Goal: Check status: Check status

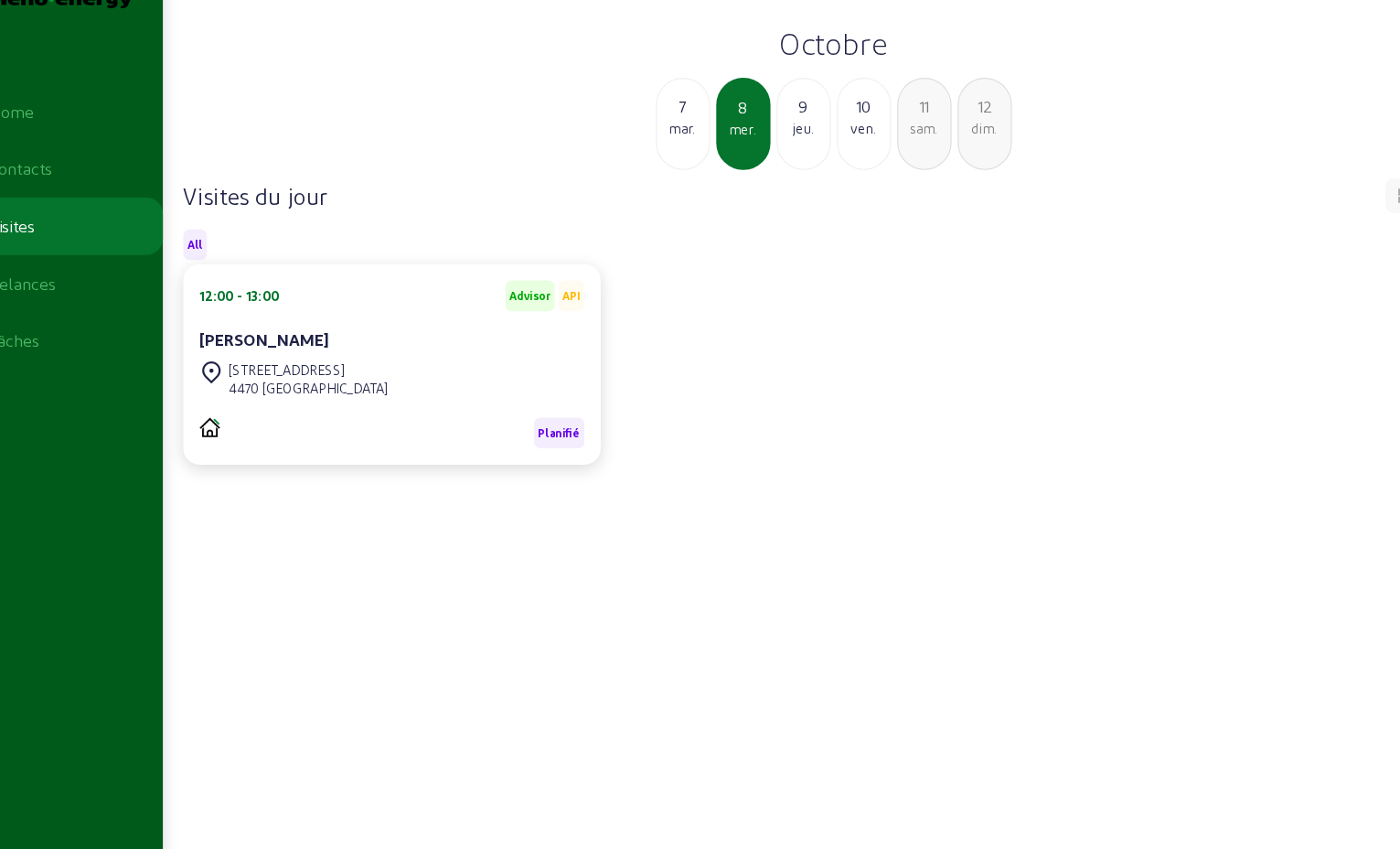
click at [670, 130] on div "7" at bounding box center [665, 119] width 46 height 22
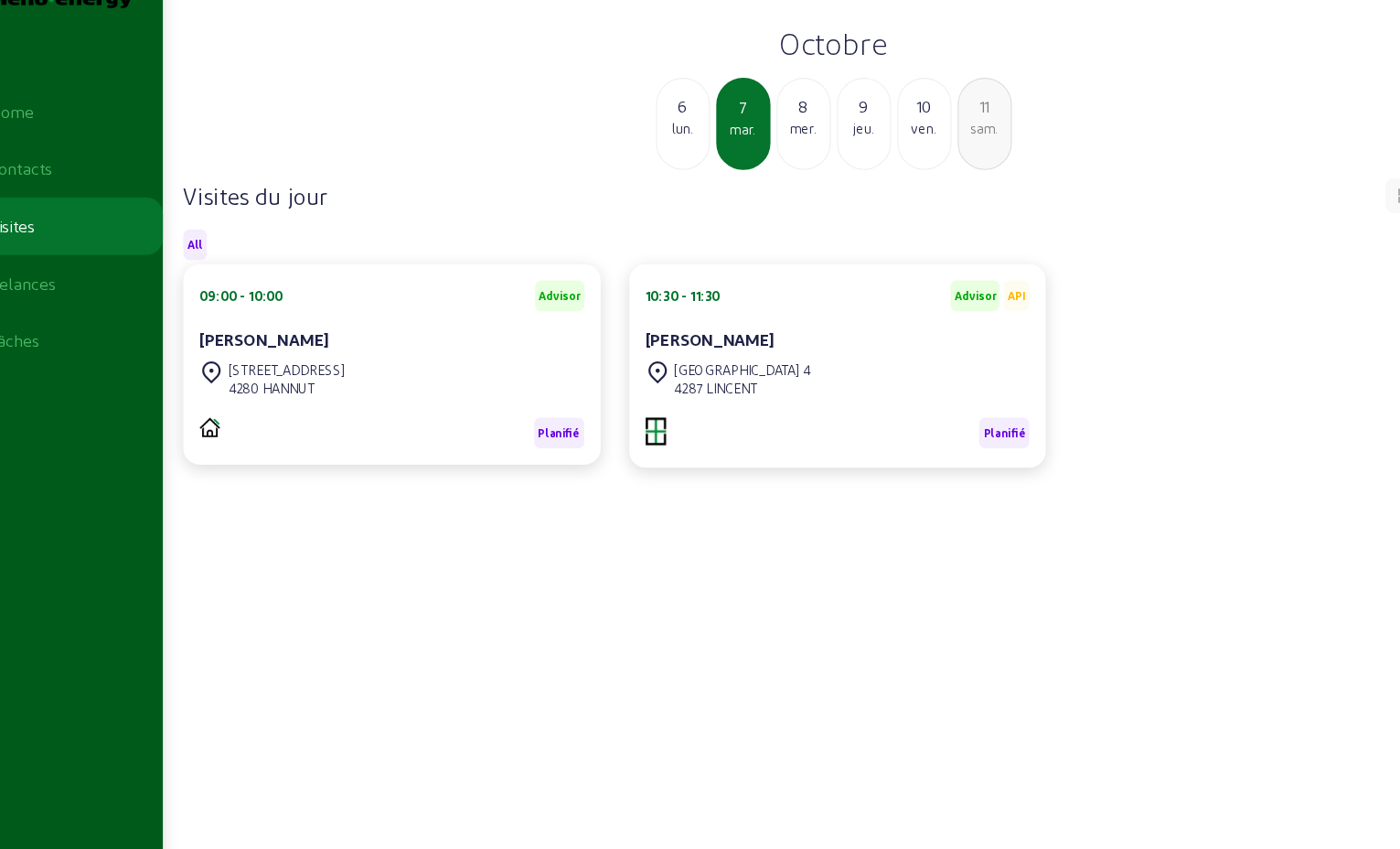
click at [670, 146] on div "lun." at bounding box center [665, 138] width 46 height 16
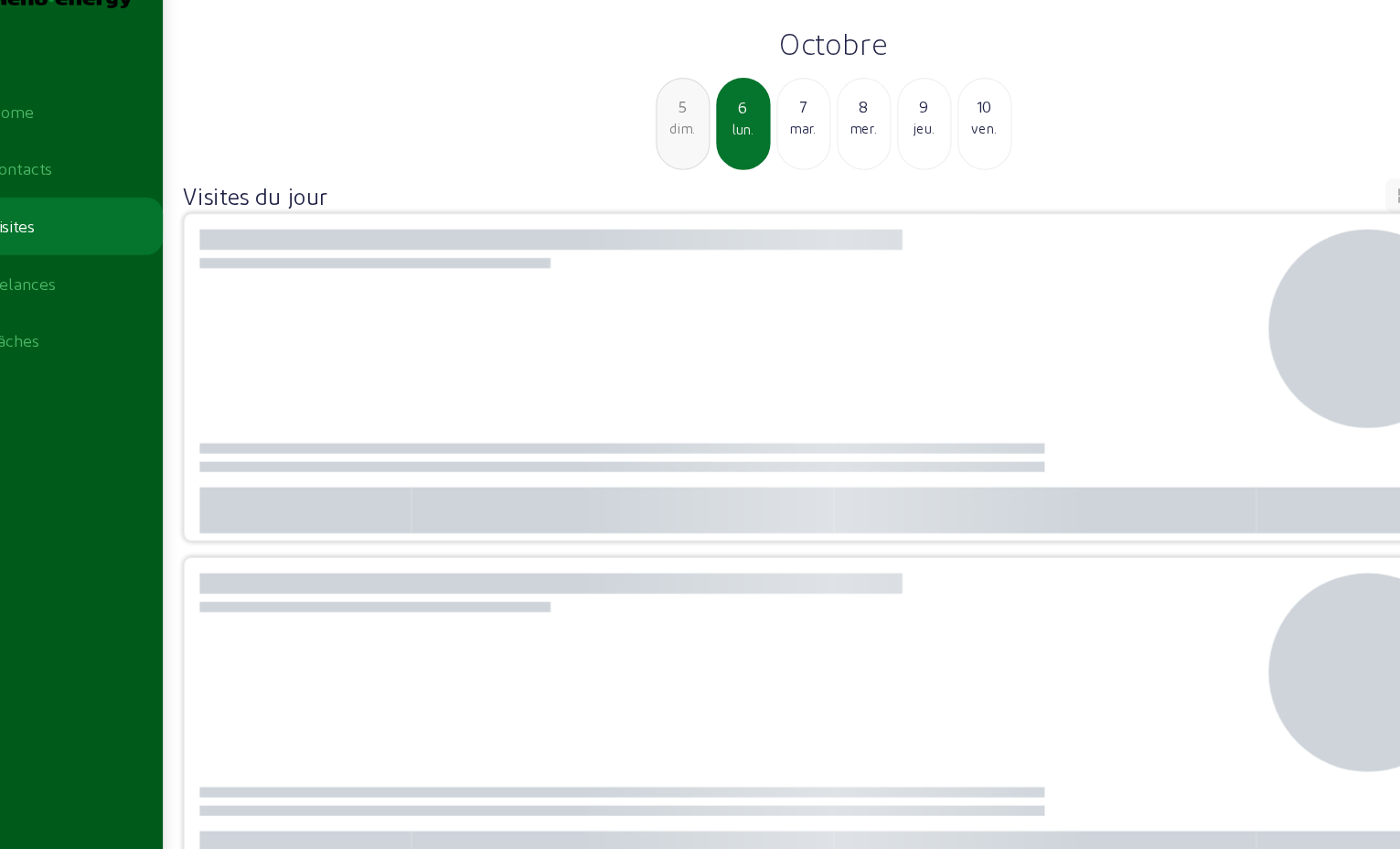
click at [668, 130] on div "5" at bounding box center [665, 119] width 46 height 22
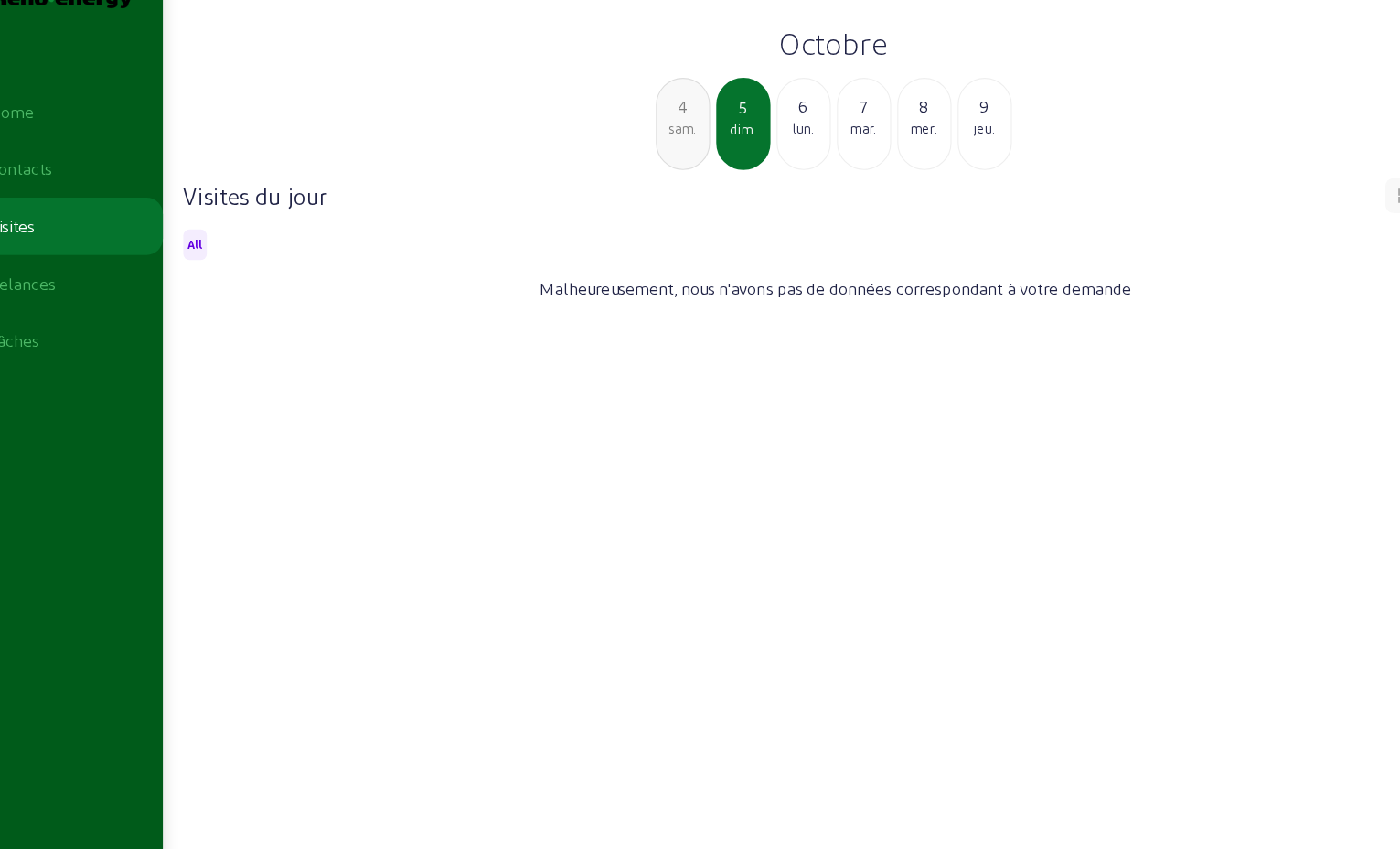
click at [668, 130] on div "4" at bounding box center [665, 119] width 46 height 22
click at [668, 130] on div "3" at bounding box center [665, 119] width 46 height 22
click at [668, 130] on div "2" at bounding box center [665, 119] width 46 height 22
click at [669, 130] on div "1" at bounding box center [665, 119] width 46 height 22
click at [669, 130] on div "30" at bounding box center [665, 119] width 46 height 22
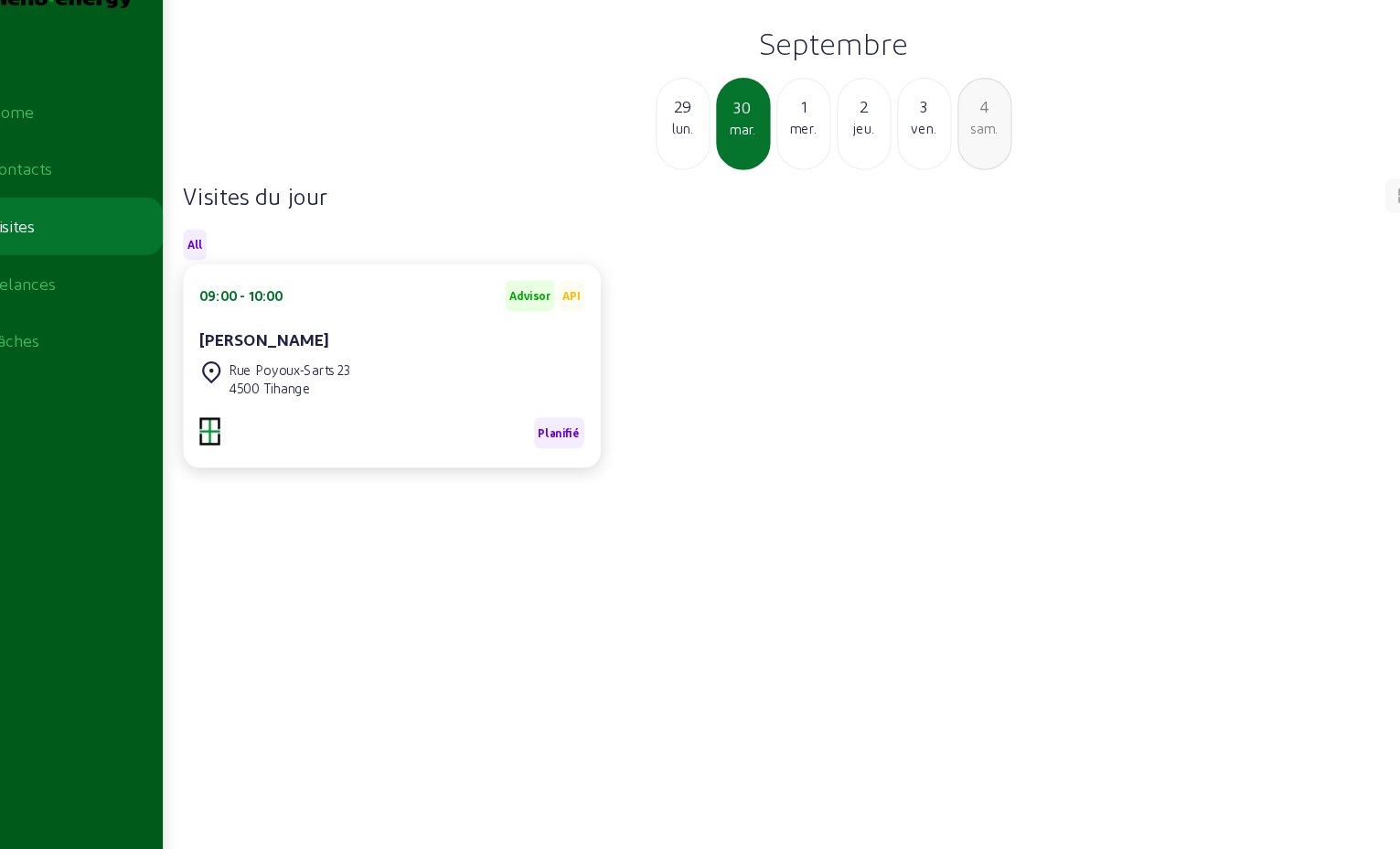
click at [669, 130] on div "29" at bounding box center [665, 119] width 46 height 22
click at [669, 146] on div "dim." at bounding box center [665, 138] width 46 height 16
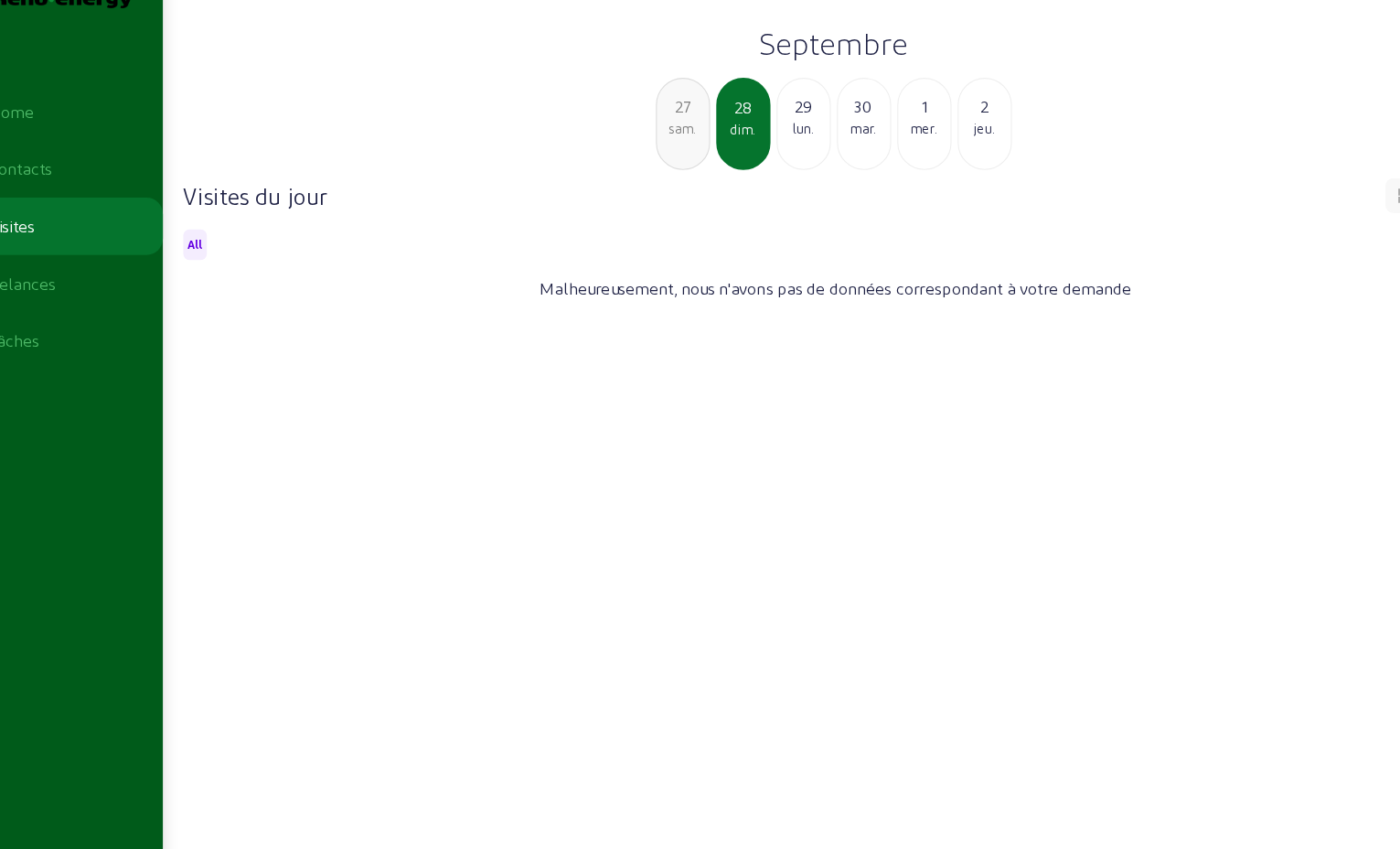
click at [669, 146] on div "sam." at bounding box center [665, 138] width 46 height 16
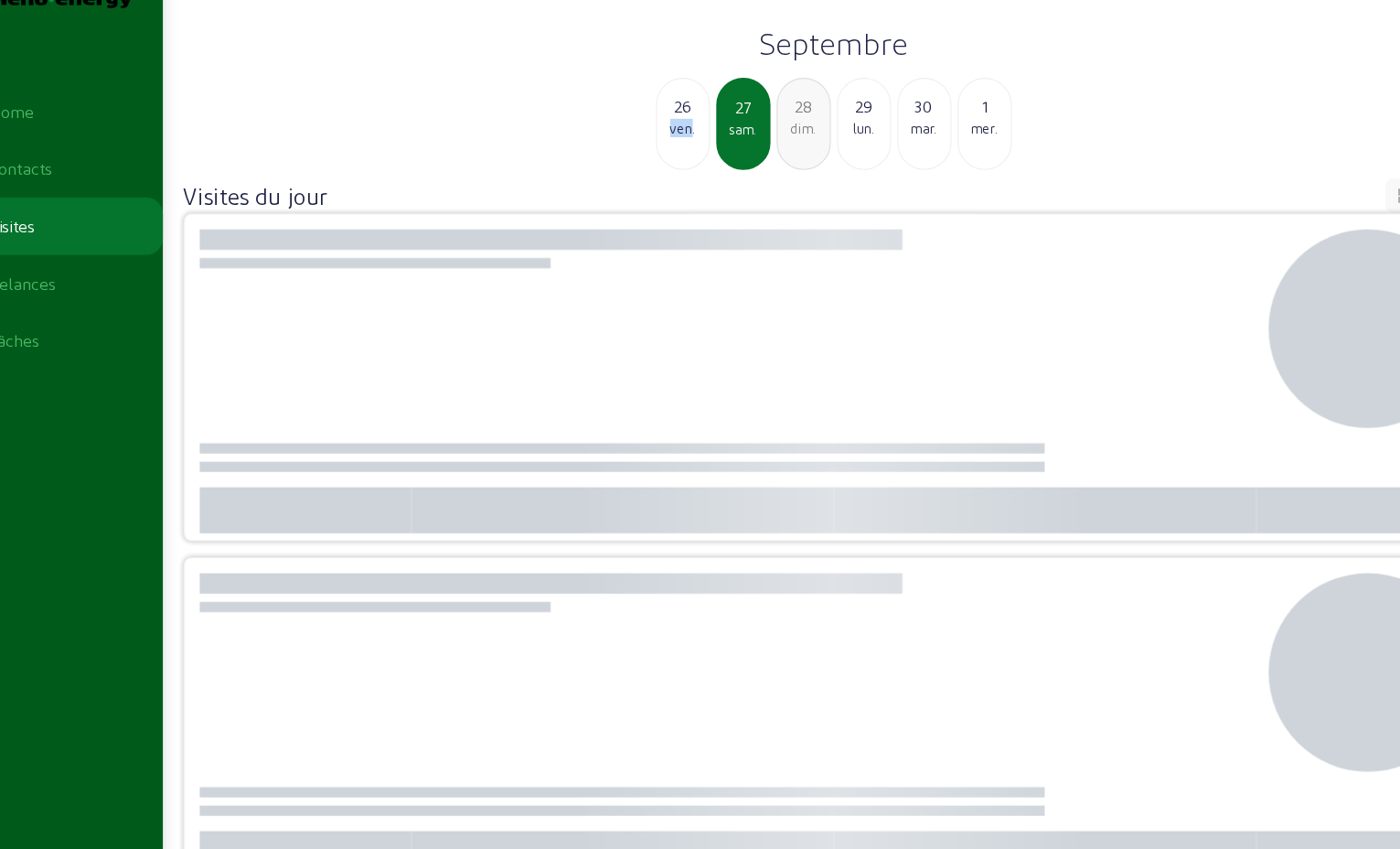
click at [669, 146] on div "ven." at bounding box center [665, 138] width 46 height 16
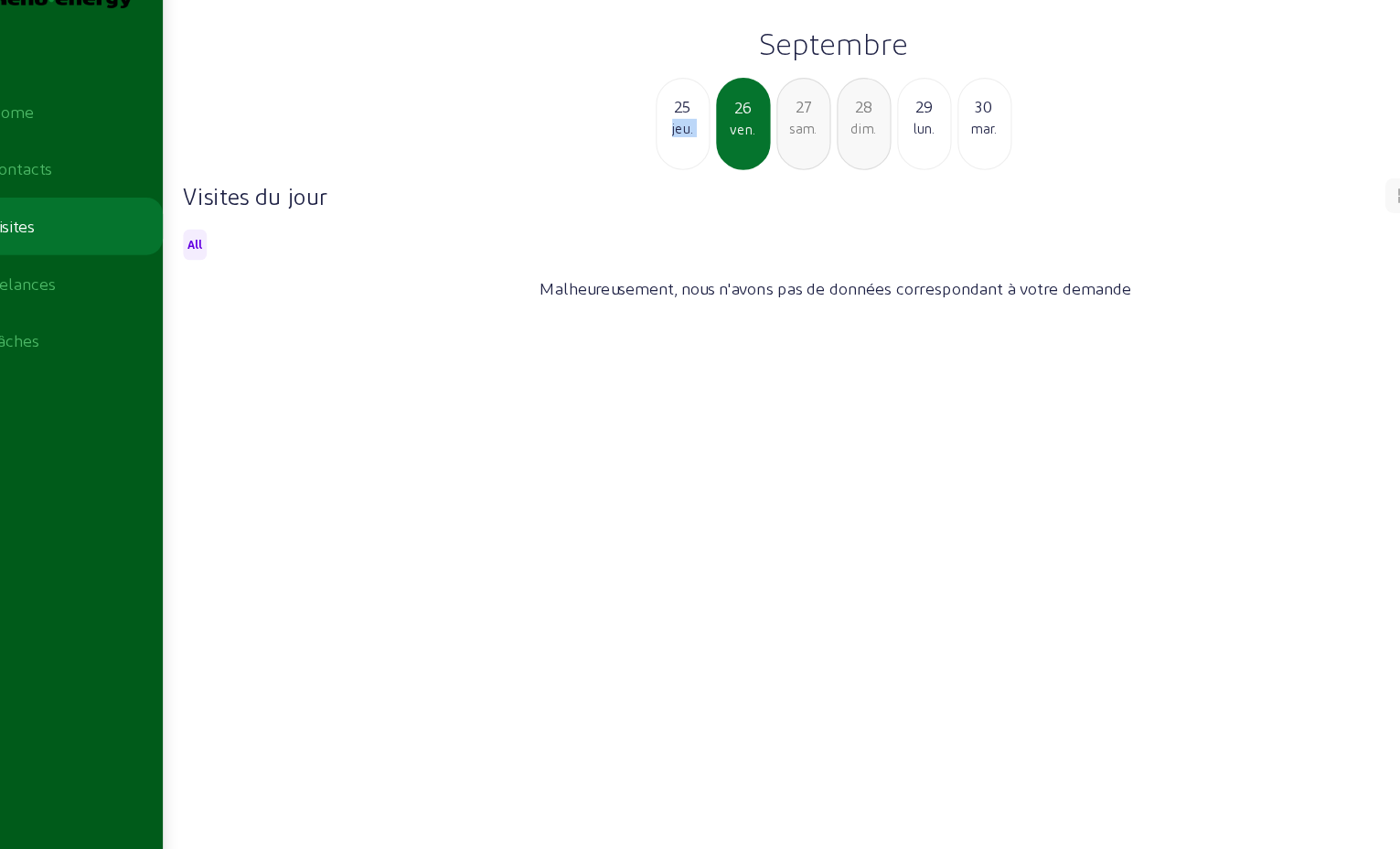
click at [669, 146] on div "jeu." at bounding box center [665, 138] width 46 height 16
click at [669, 146] on div "mer." at bounding box center [665, 138] width 46 height 16
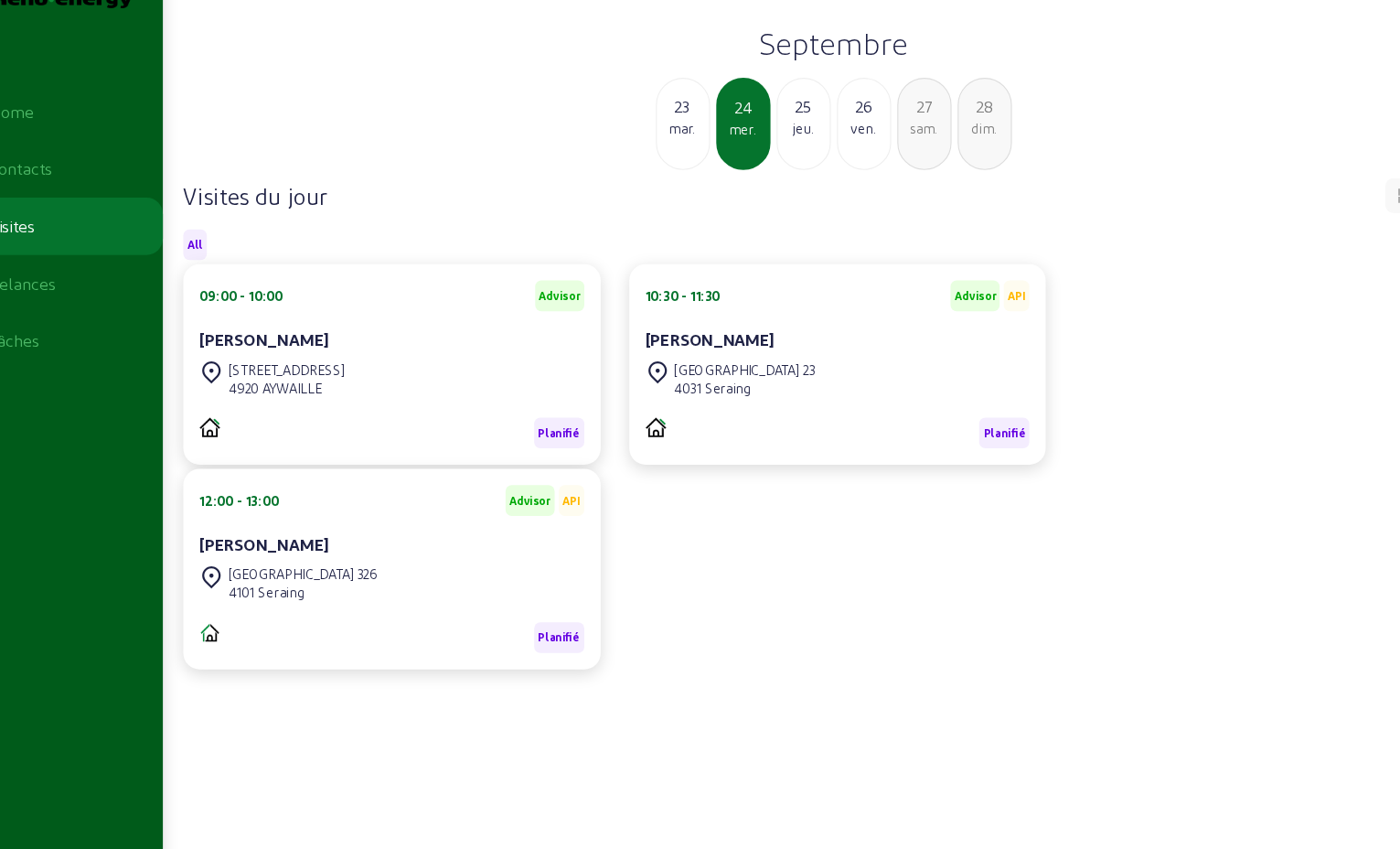
click at [669, 146] on div "mar." at bounding box center [665, 138] width 46 height 16
click at [669, 146] on div "lun." at bounding box center [665, 138] width 46 height 16
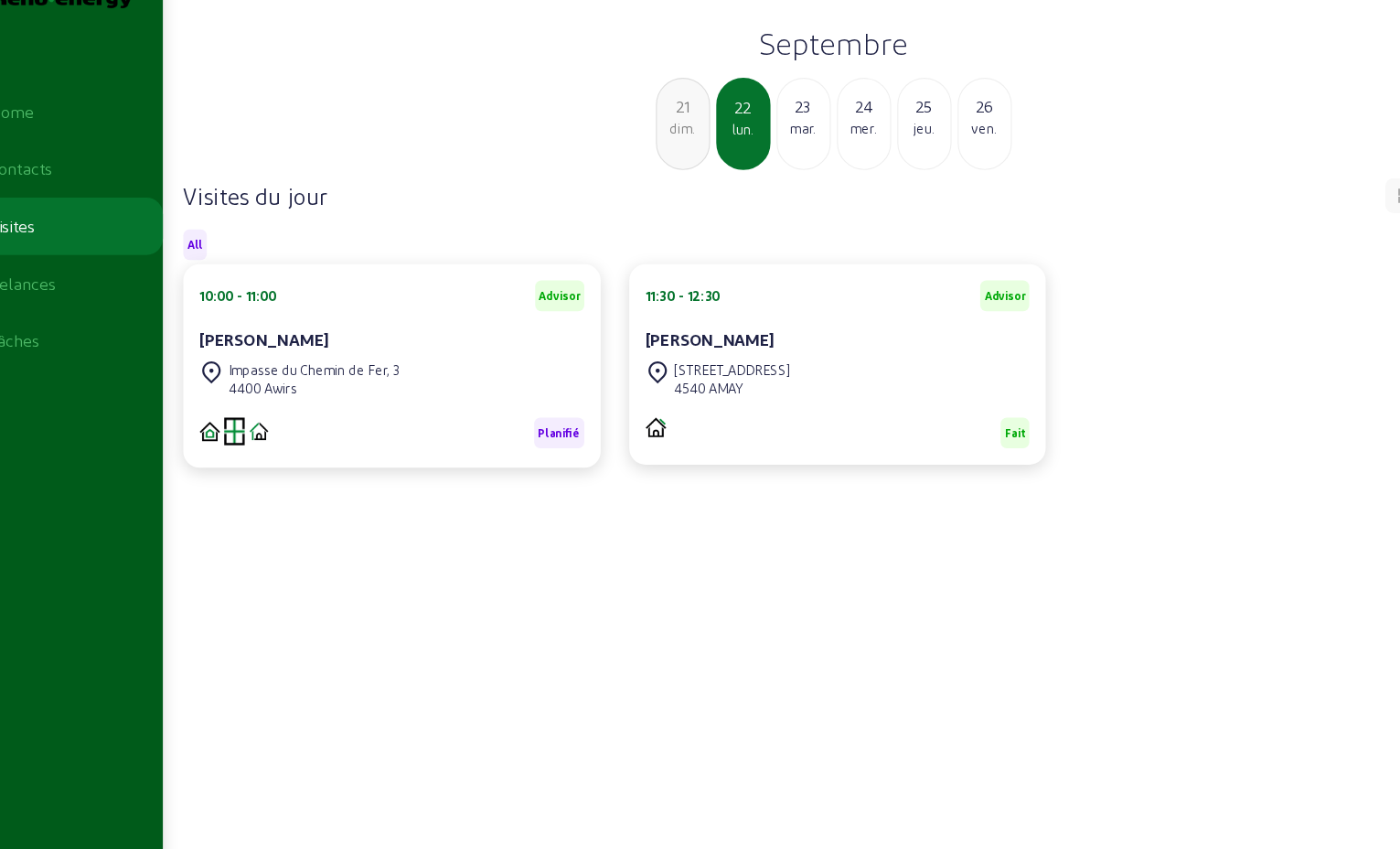
click at [669, 146] on div "dim." at bounding box center [665, 138] width 46 height 16
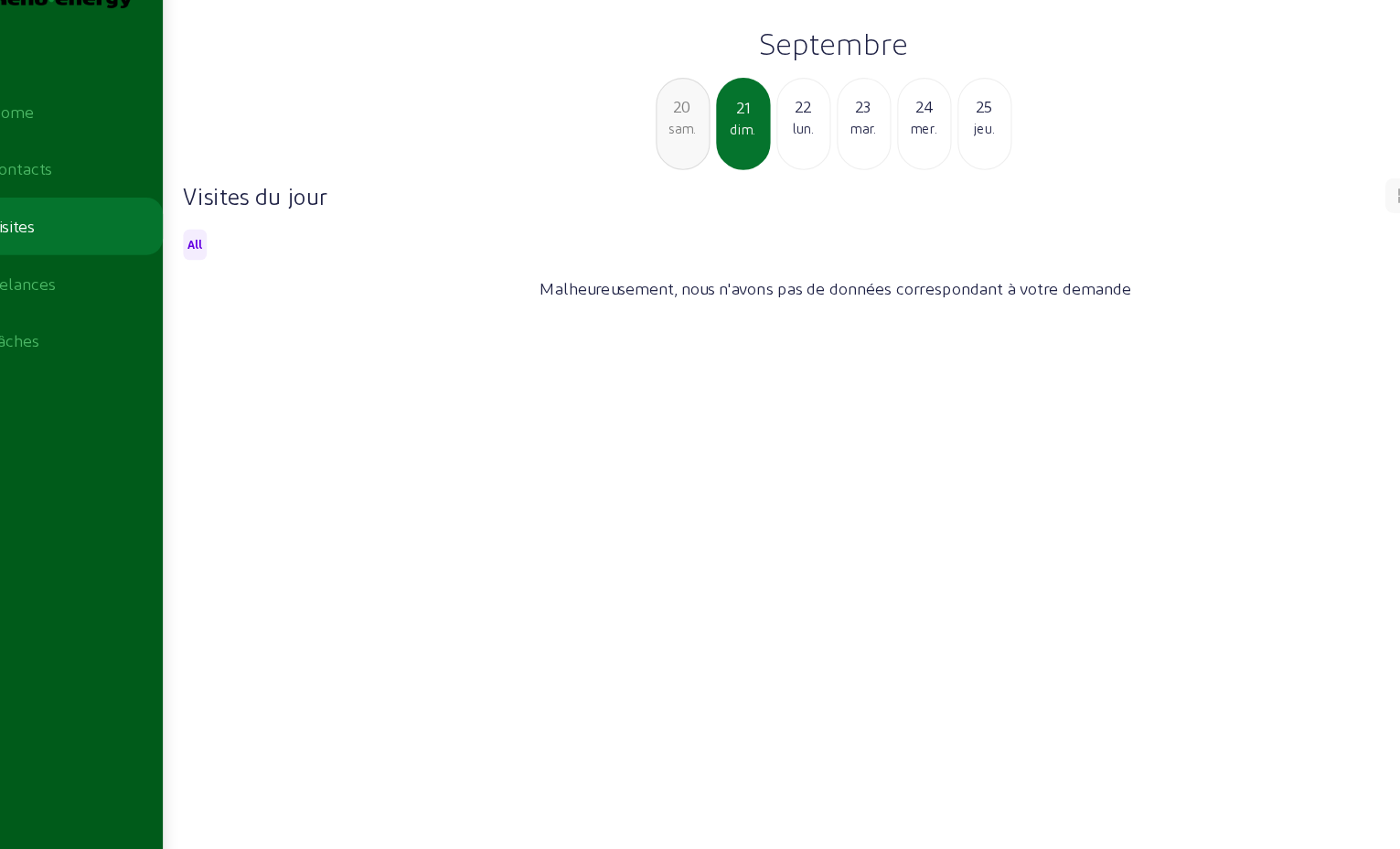
click at [669, 146] on div "sam." at bounding box center [665, 138] width 46 height 16
click at [669, 146] on div "ven." at bounding box center [665, 138] width 46 height 16
click at [669, 146] on div "jeu." at bounding box center [665, 138] width 46 height 16
click at [669, 146] on div "mer." at bounding box center [665, 138] width 46 height 16
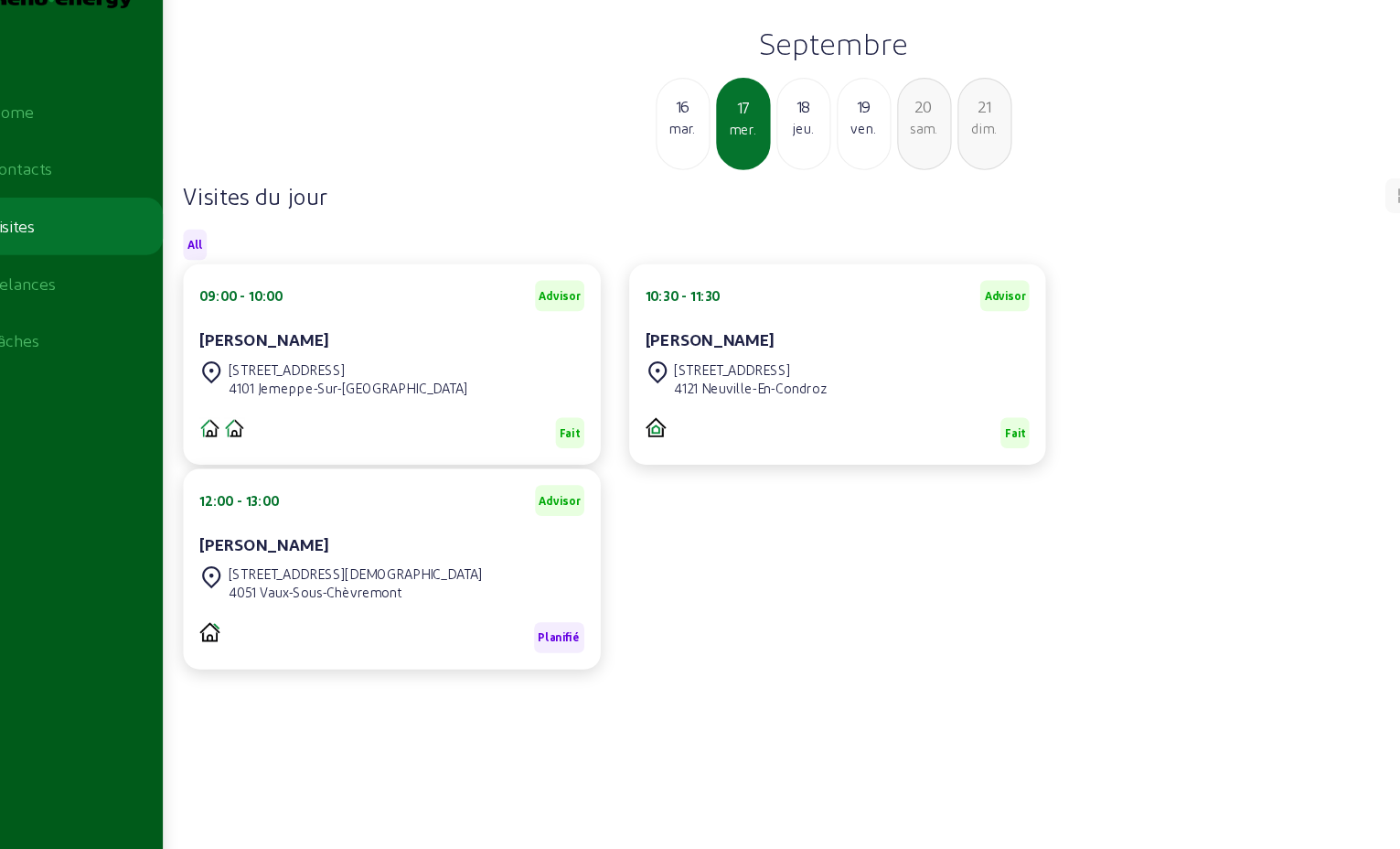
click at [669, 146] on div "mar." at bounding box center [665, 138] width 46 height 16
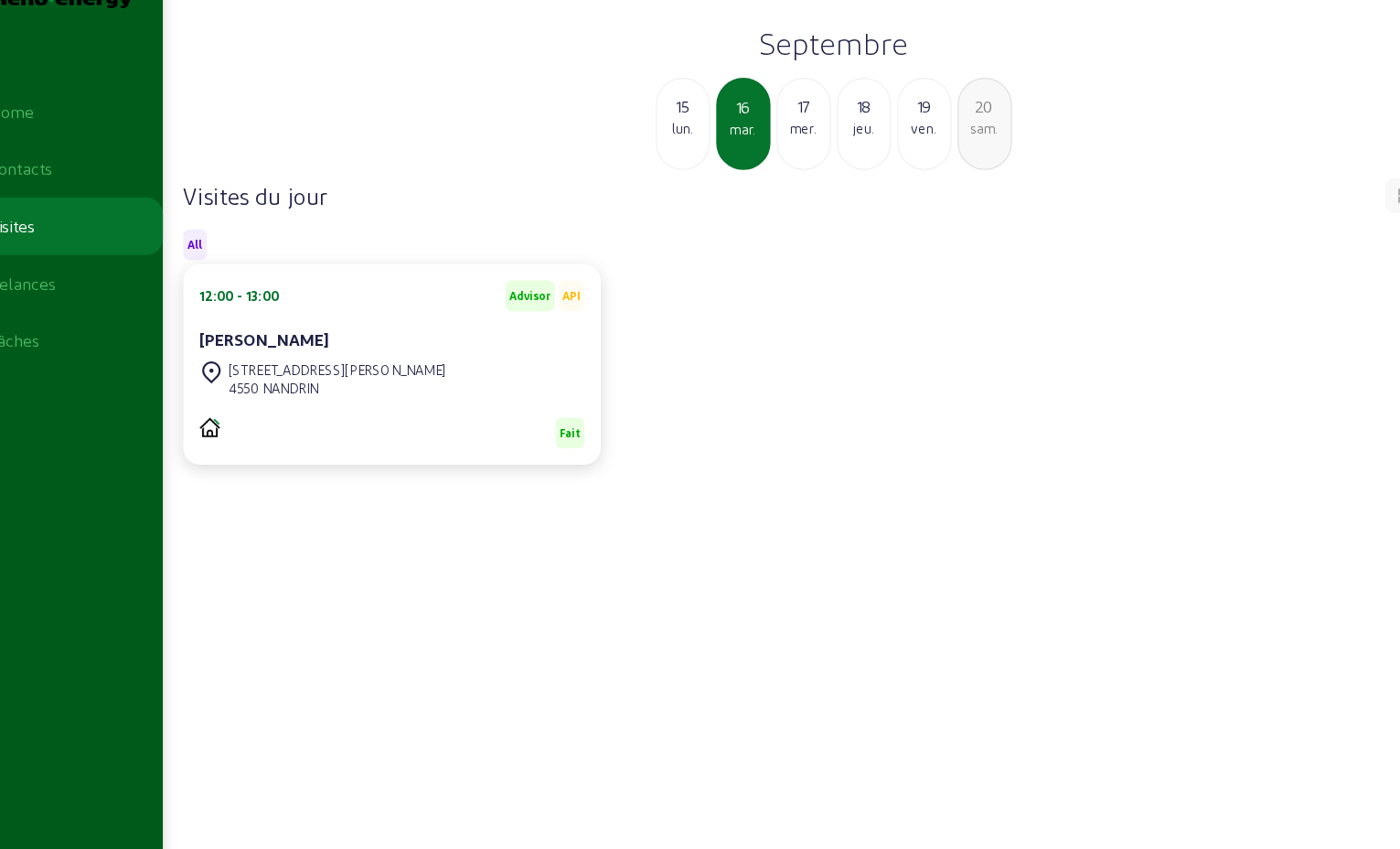
click at [669, 146] on div "lun." at bounding box center [665, 138] width 46 height 16
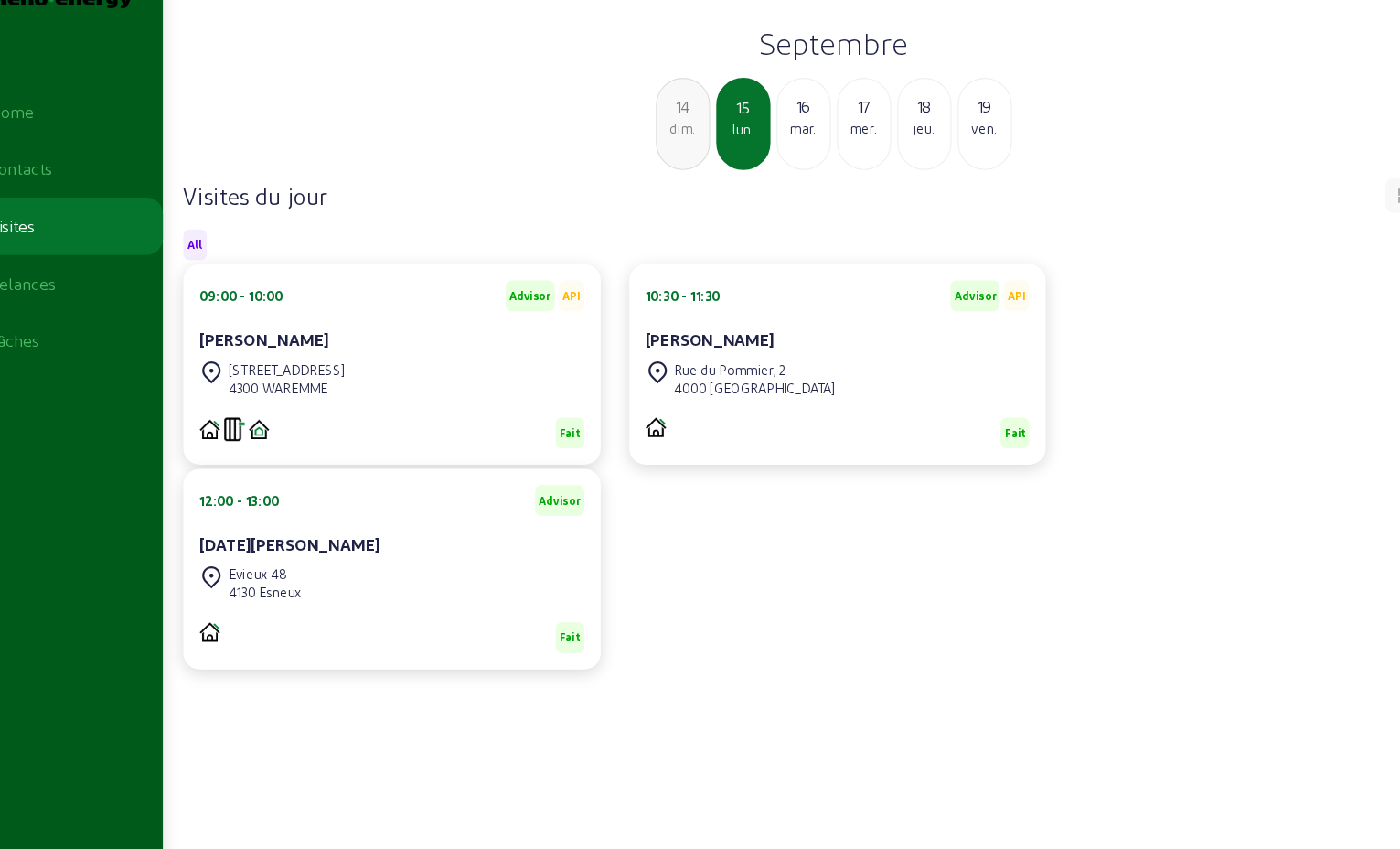
click at [669, 146] on div "dim." at bounding box center [665, 138] width 46 height 16
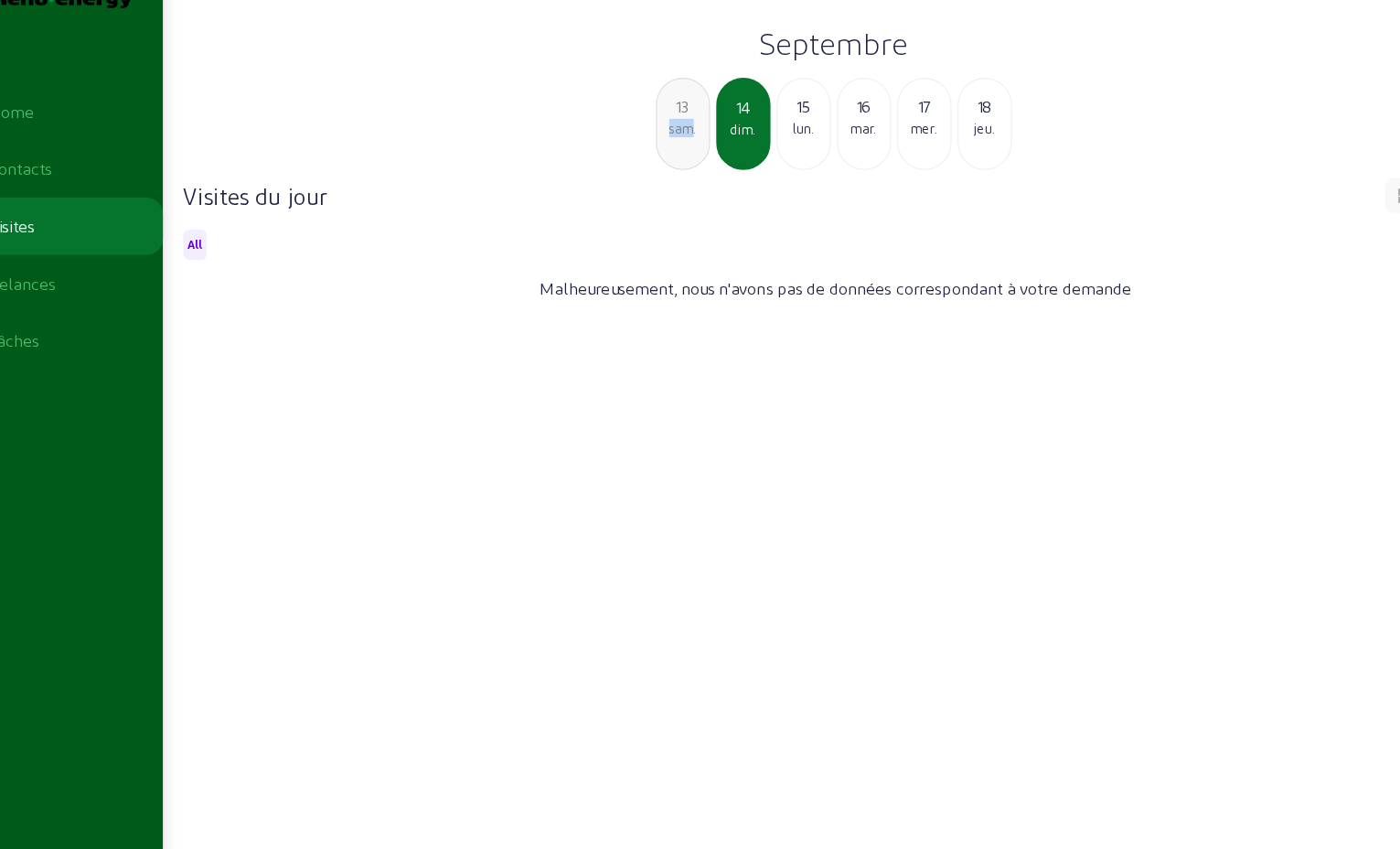
click at [669, 146] on div "sam." at bounding box center [665, 138] width 46 height 16
